Goal: Task Accomplishment & Management: Manage account settings

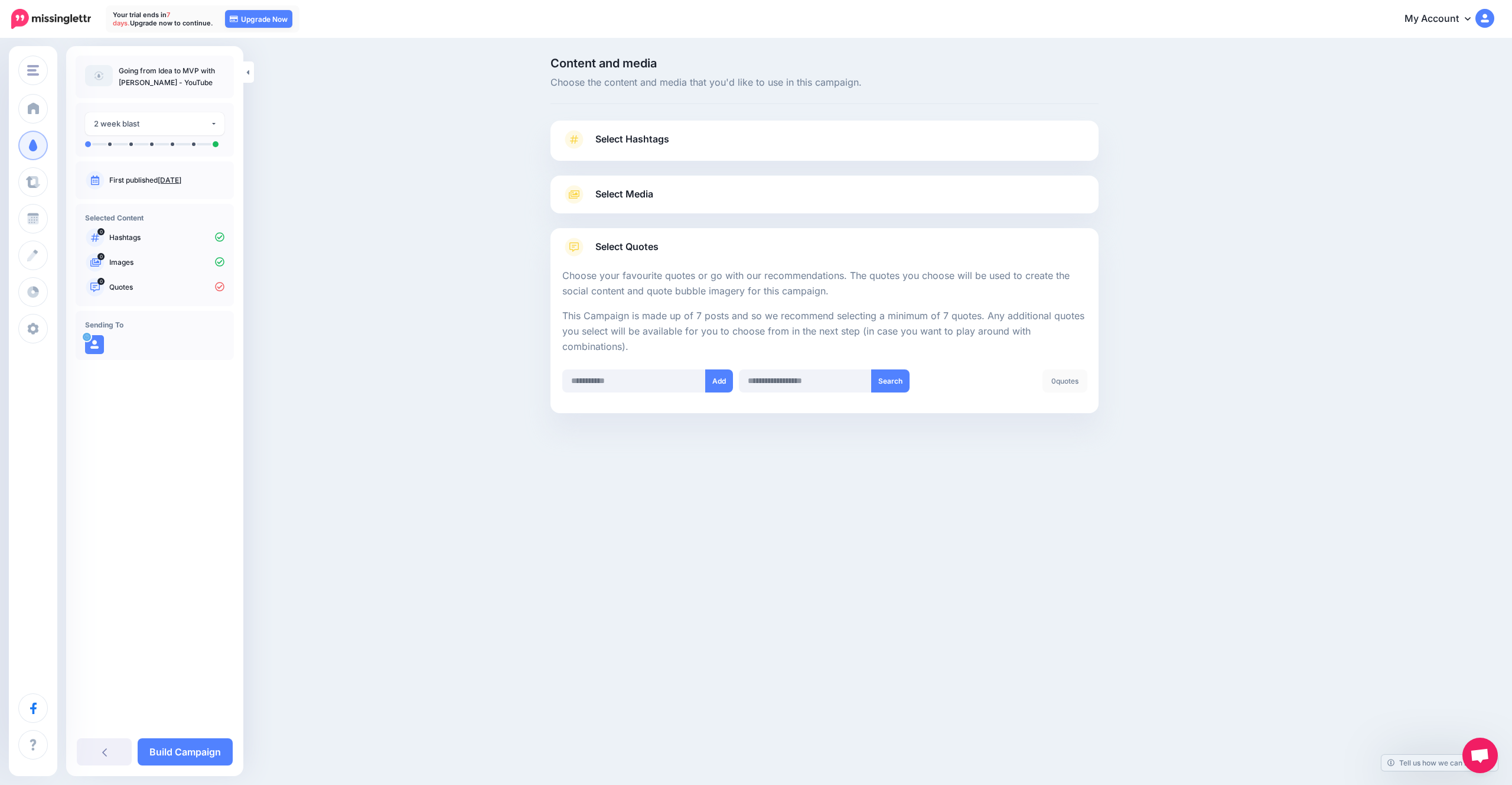
click at [648, 222] on div at bounding box center [824, 220] width 548 height 15
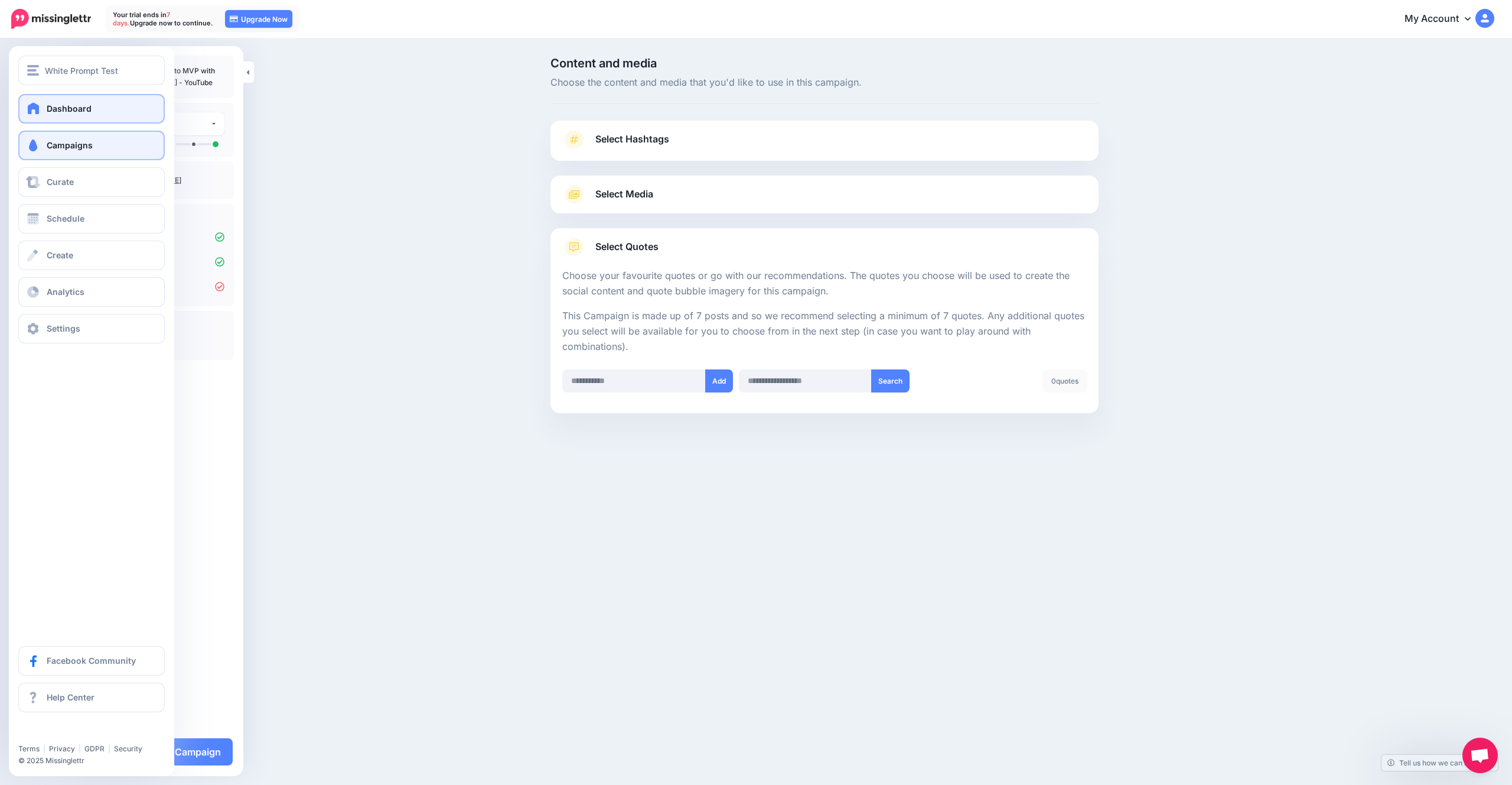
click at [47, 110] on span "Dashboard" at bounding box center [69, 108] width 45 height 10
click at [55, 102] on link "Dashboard" at bounding box center [91, 109] width 146 height 30
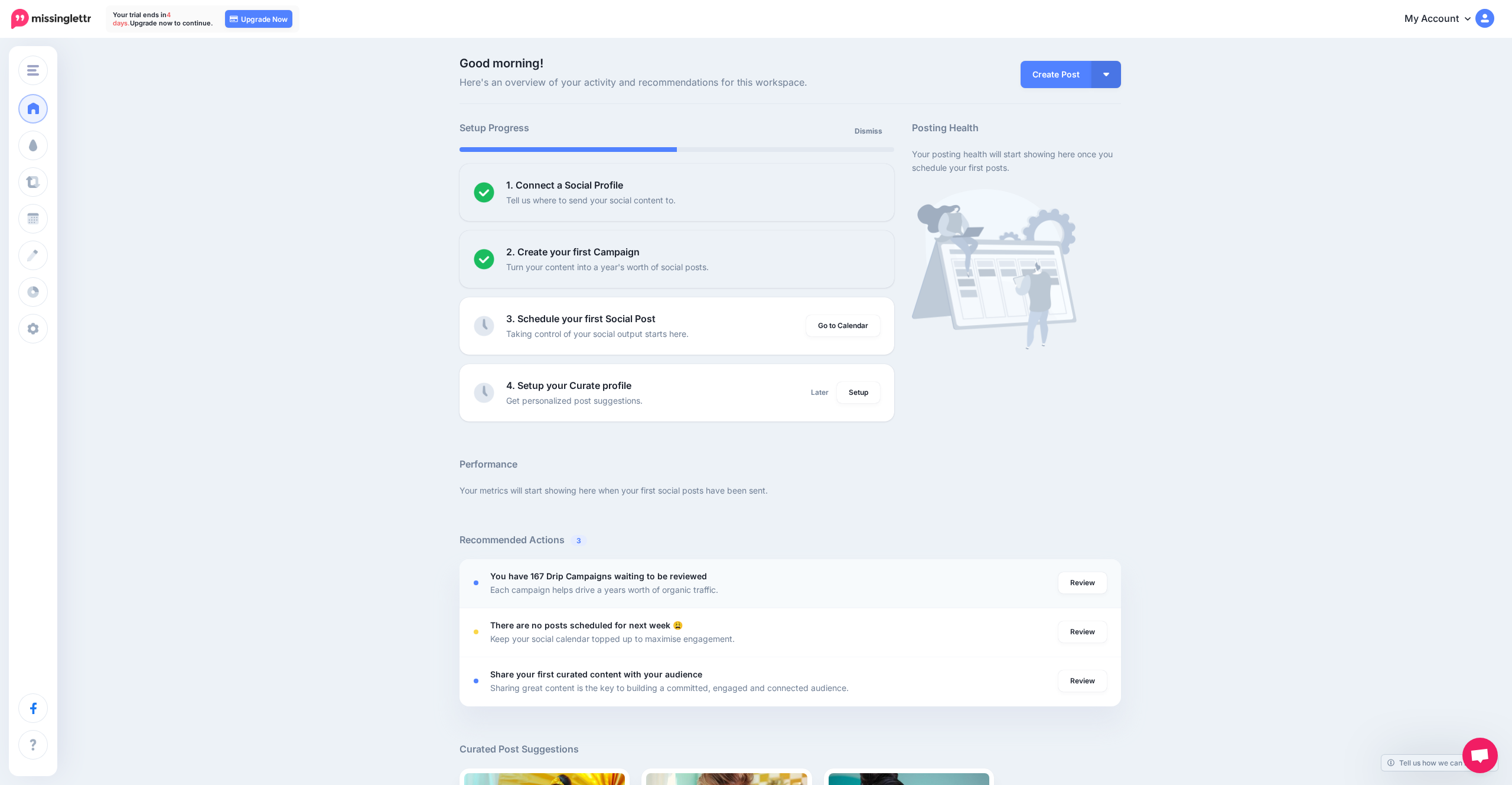
click at [586, 571] on b "You have 167 Drip Campaigns waiting to be reviewed" at bounding box center [599, 576] width 217 height 10
click at [1074, 560] on li "You have 167 Drip Campaigns waiting to be reviewed Each campaign helps drive a …" at bounding box center [790, 583] width 661 height 49
click at [1073, 571] on div "Review" at bounding box center [1082, 582] width 48 height 27
click at [1073, 573] on link "Review" at bounding box center [1082, 583] width 48 height 21
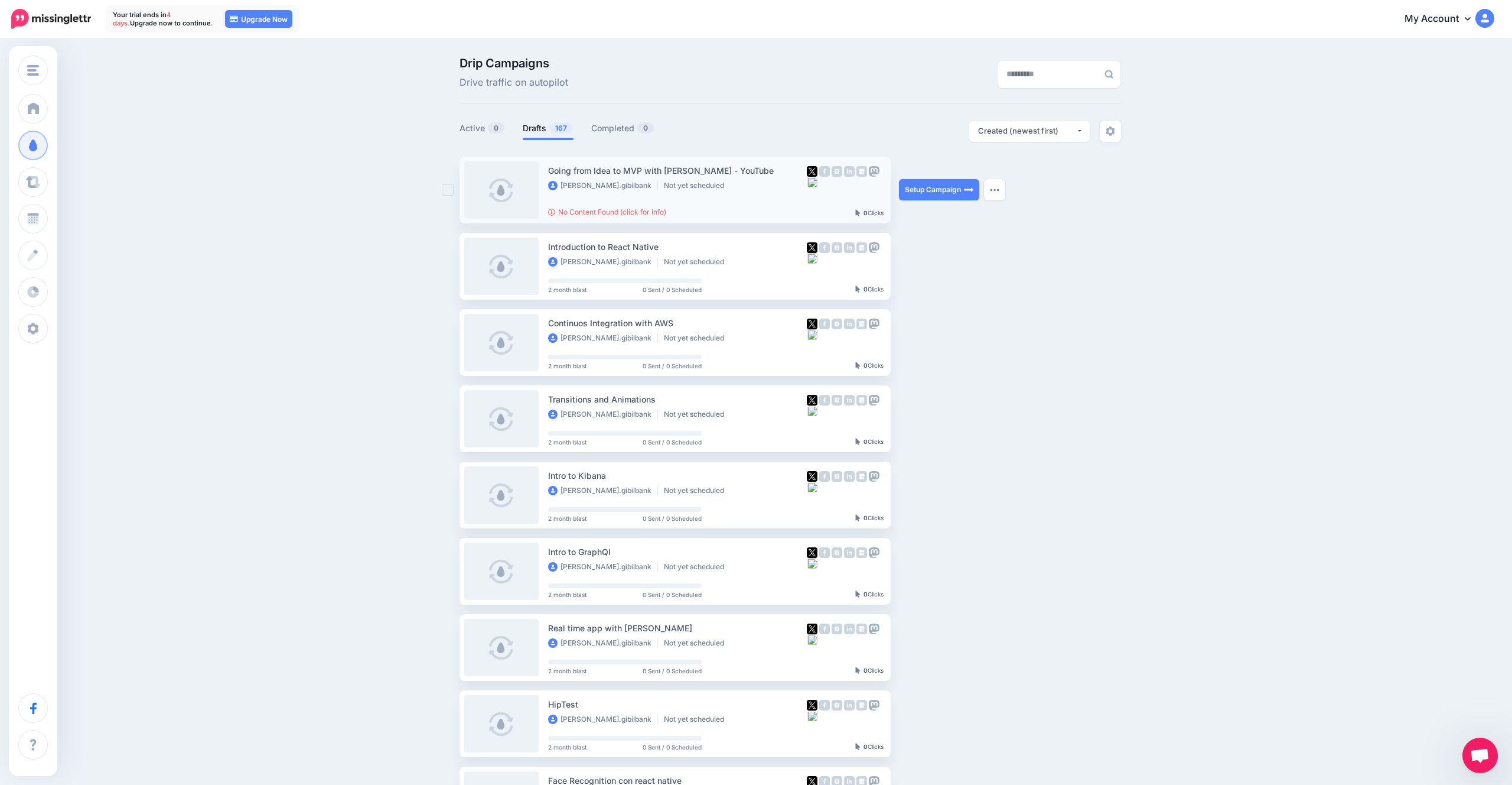
click at [746, 185] on div "jeremias.gibilbank Not yet scheduled" at bounding box center [677, 186] width 259 height 11
click at [644, 210] on link "No Content Found (click for info)" at bounding box center [607, 212] width 118 height 9
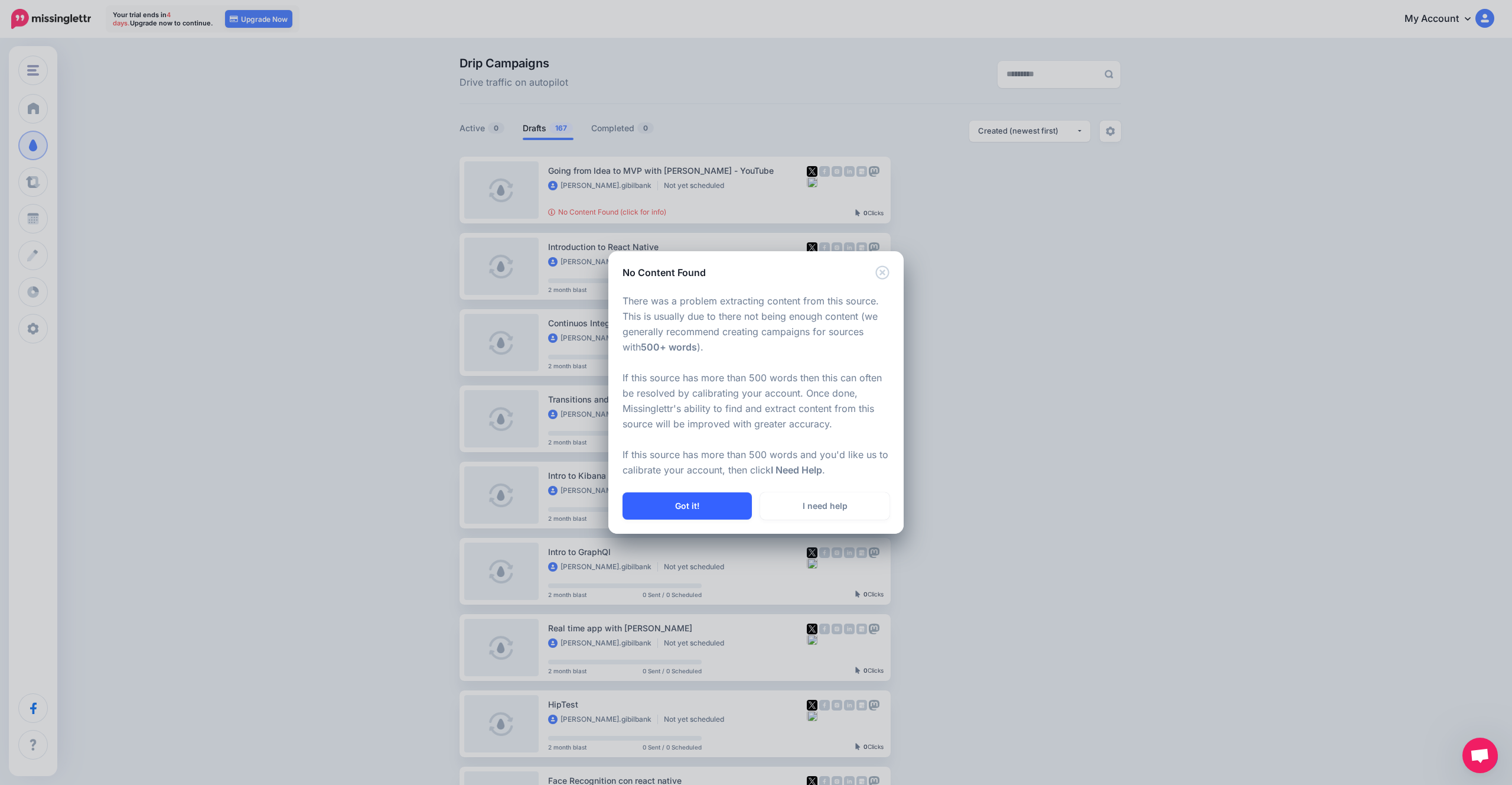
click at [718, 503] on button "Got it!" at bounding box center [687, 505] width 130 height 27
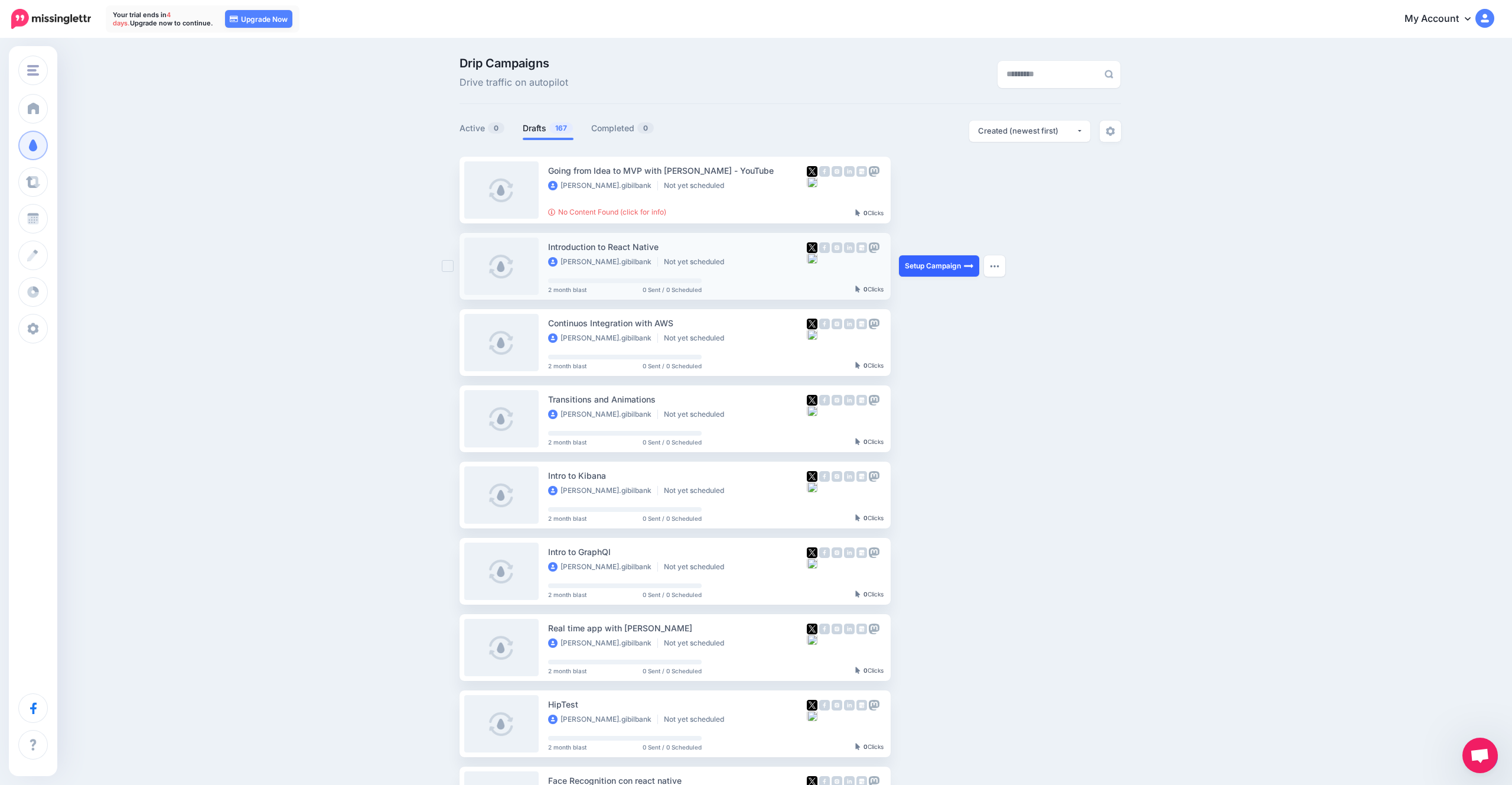
click at [943, 269] on link "Setup Campaign" at bounding box center [939, 266] width 80 height 21
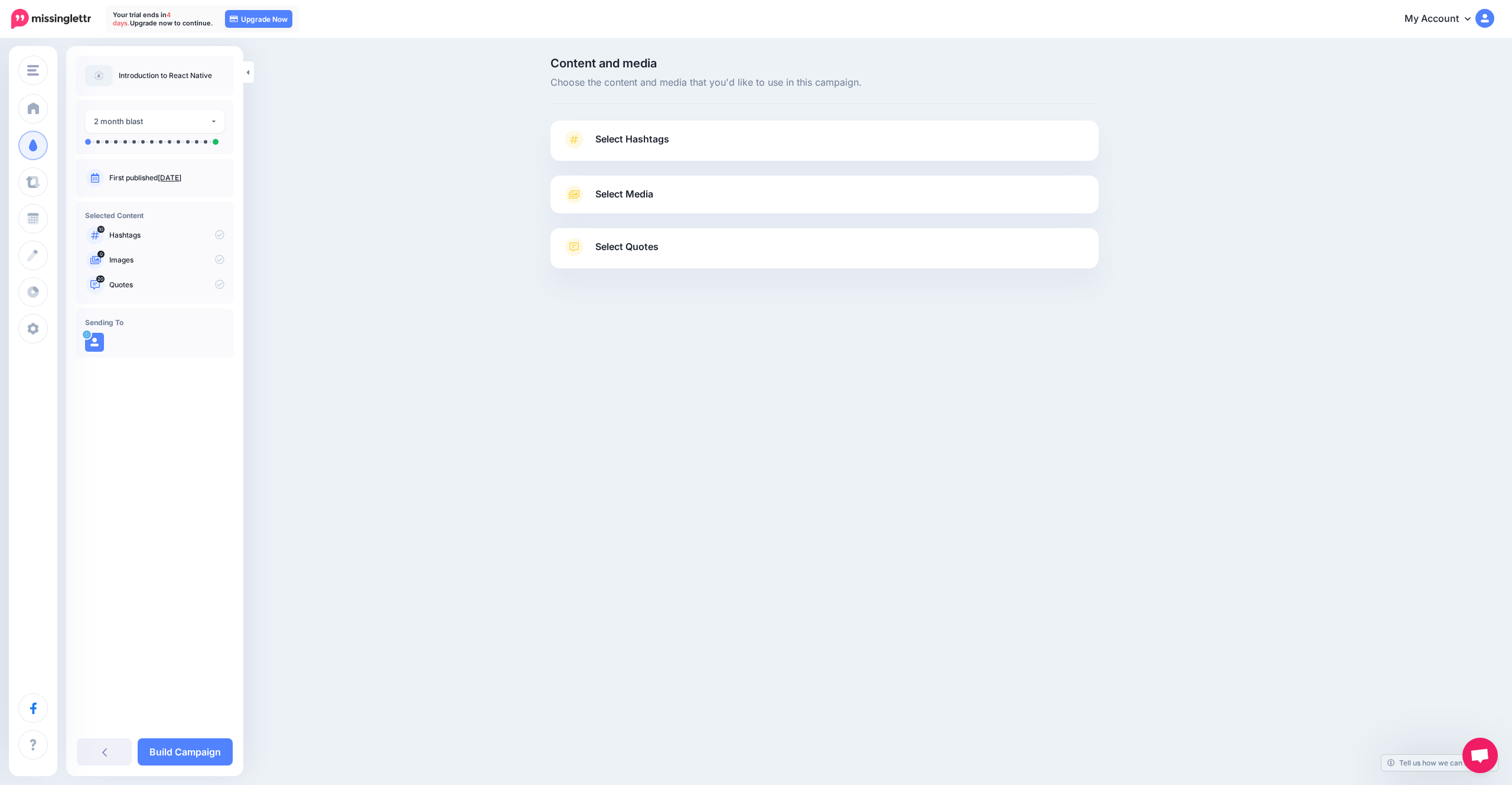
click at [615, 144] on span "Select Hashtags" at bounding box center [632, 139] width 74 height 16
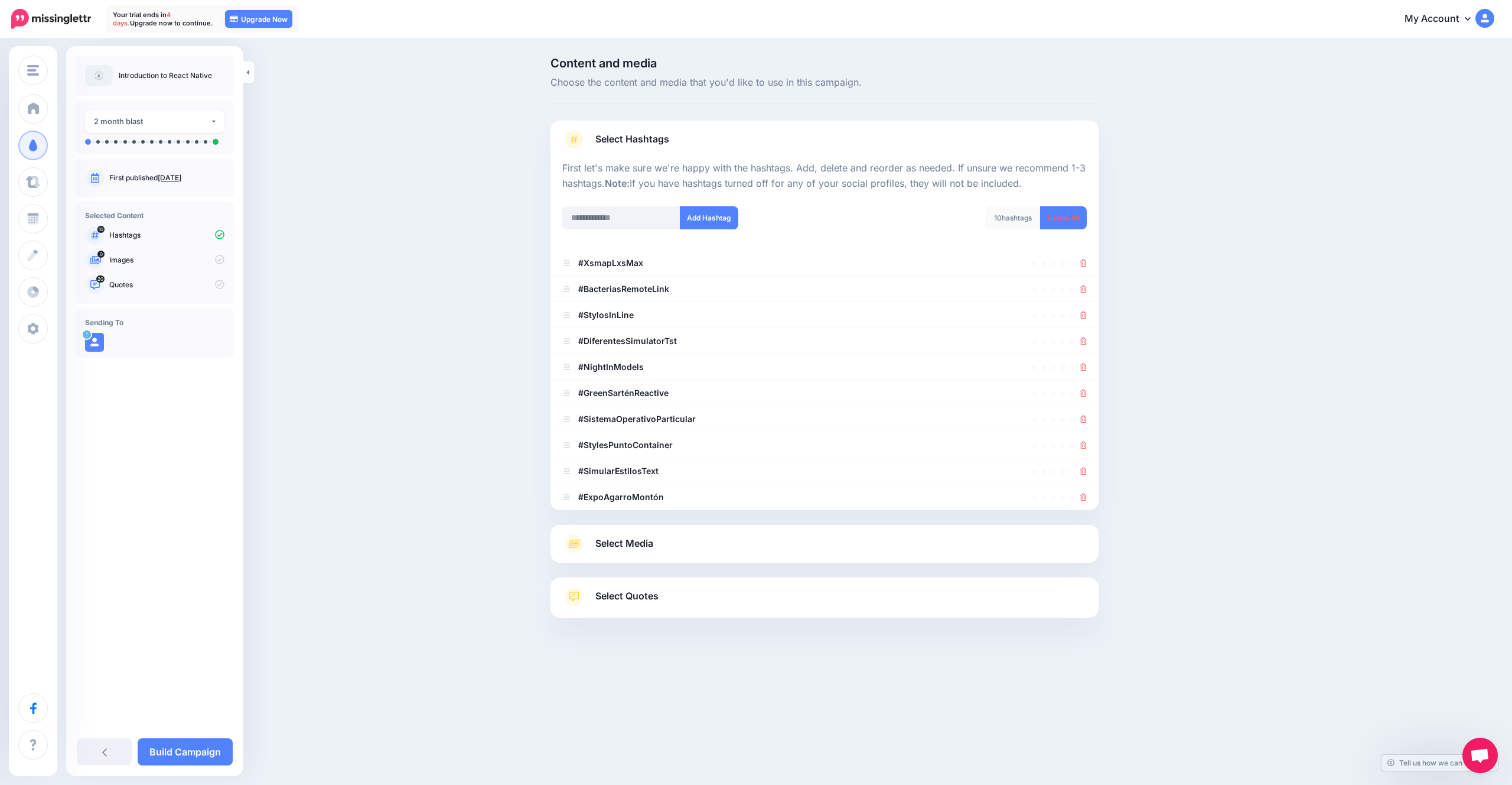
click at [643, 540] on span "Select Media" at bounding box center [625, 543] width 58 height 16
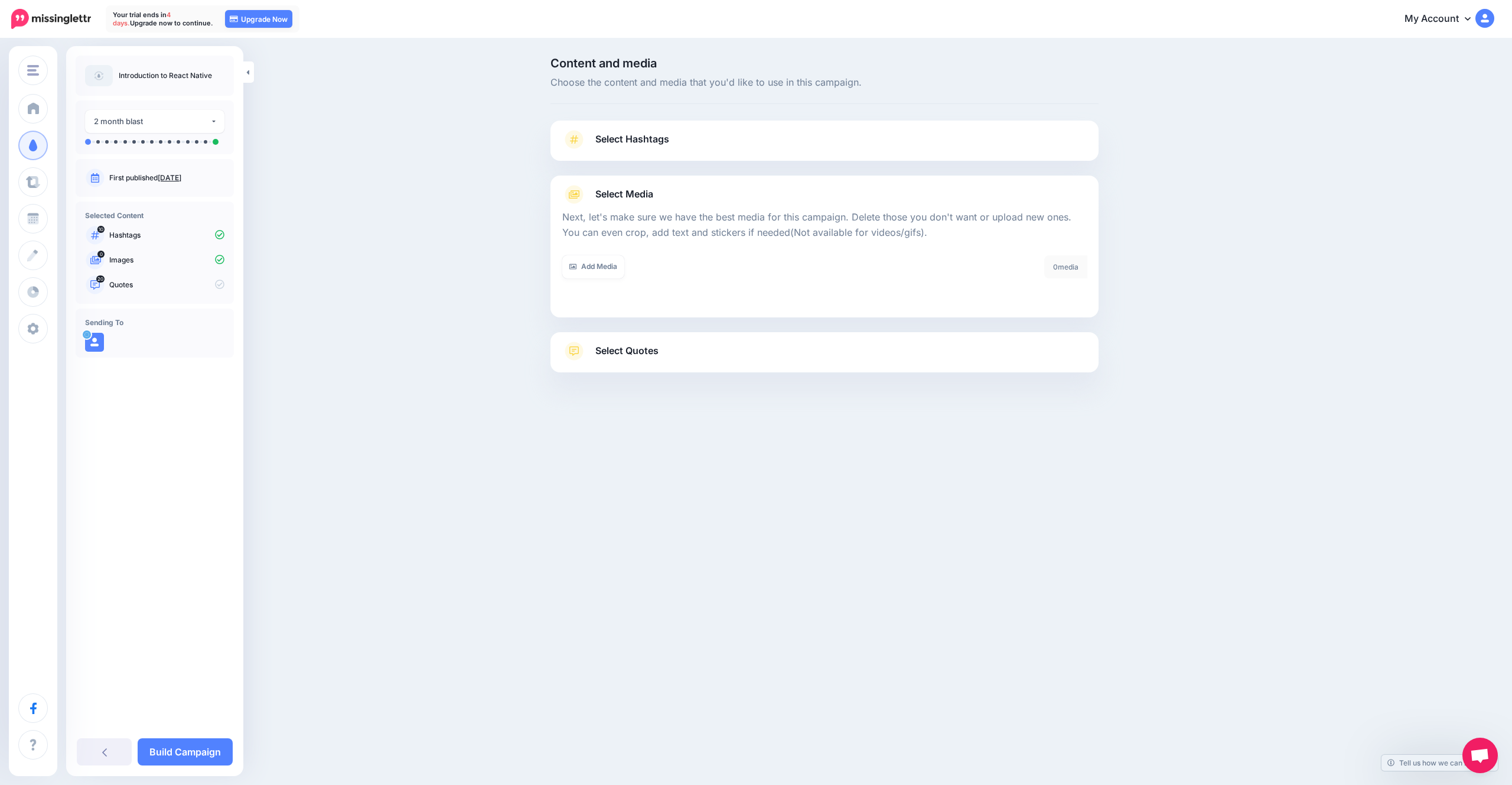
click at [649, 359] on link "Select Quotes" at bounding box center [825, 356] width 524 height 31
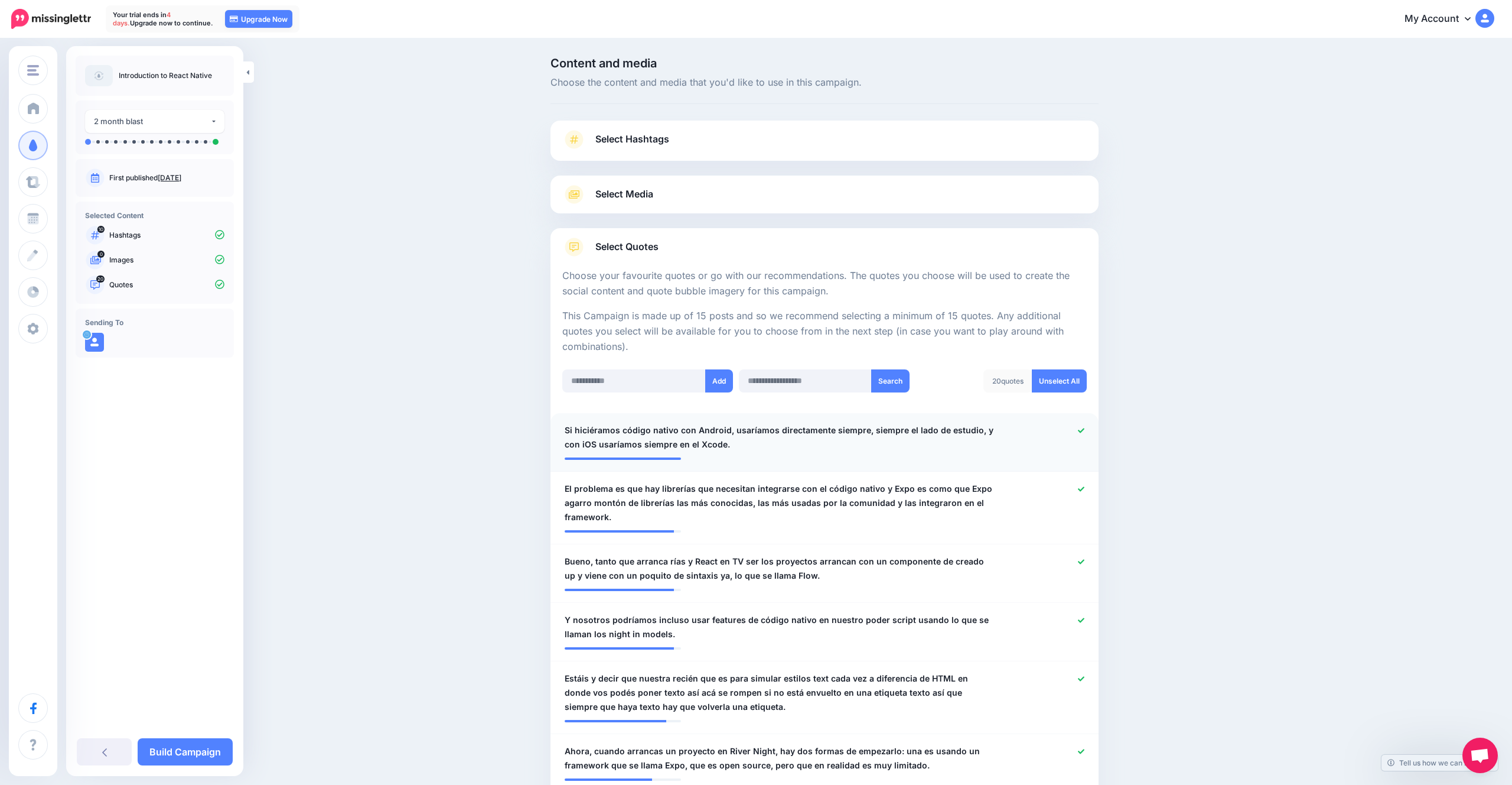
scroll to position [67, 0]
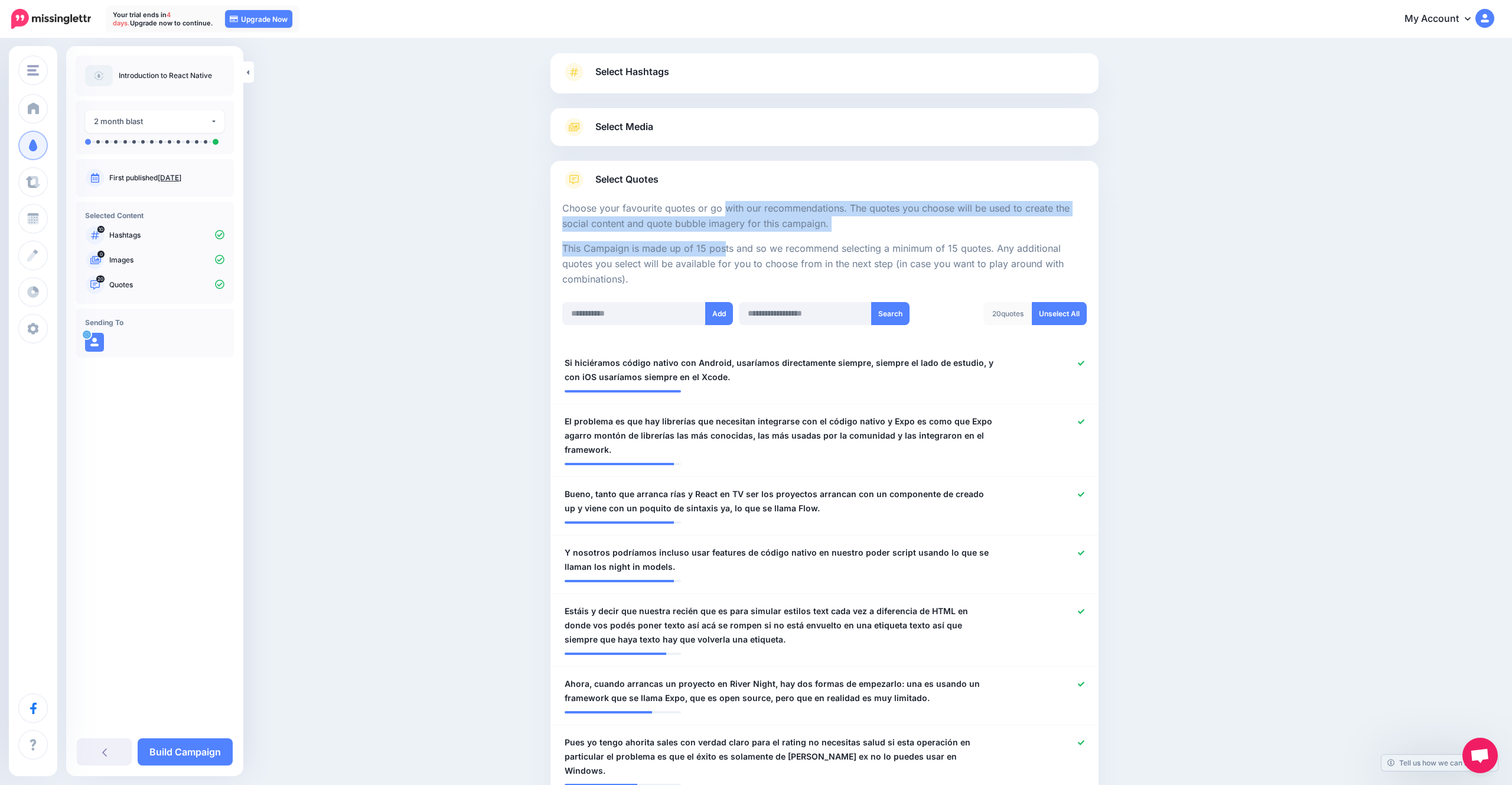
drag, startPoint x: 664, startPoint y: 212, endPoint x: 665, endPoint y: 258, distance: 46.0
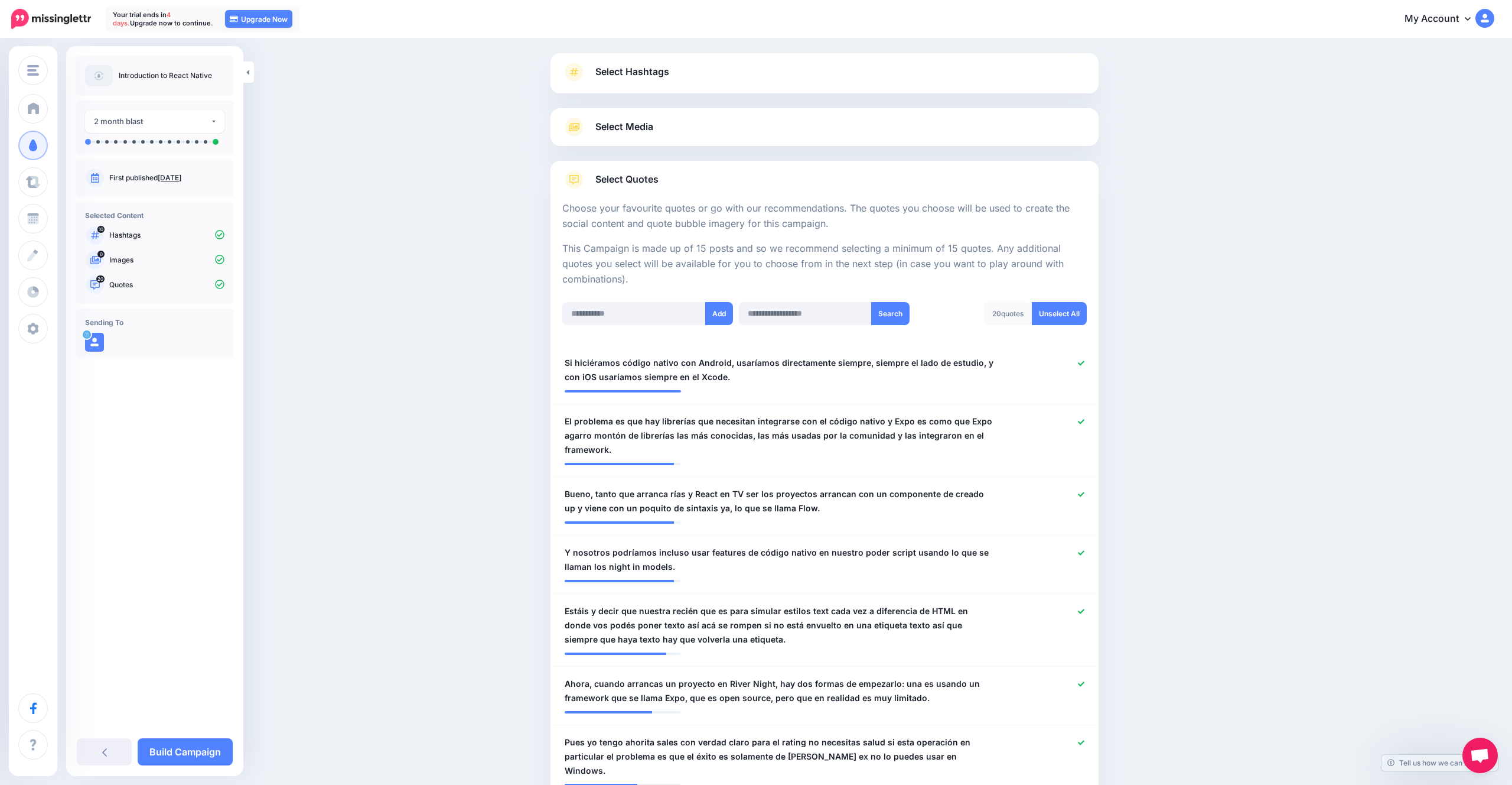
click at [665, 258] on p "This Campaign is made up of 15 posts and so we recommend selecting a minimum of…" at bounding box center [825, 264] width 524 height 46
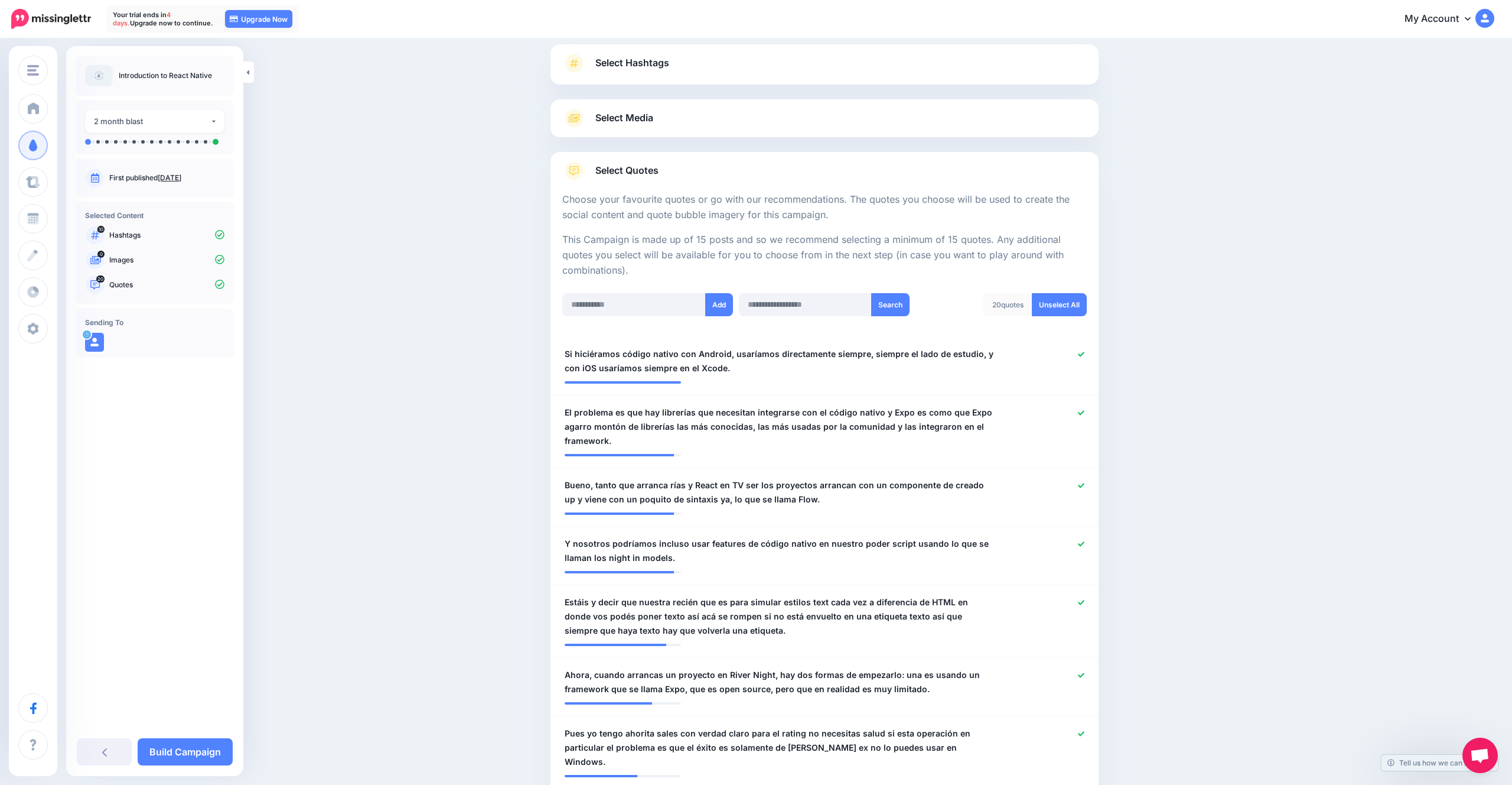
scroll to position [0, 0]
